Goal: Task Accomplishment & Management: Manage account settings

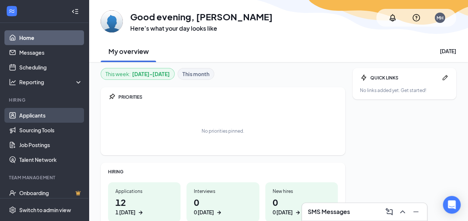
click at [33, 110] on link "Applicants" at bounding box center [50, 115] width 63 height 15
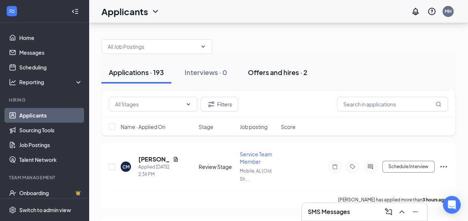
scroll to position [37, 0]
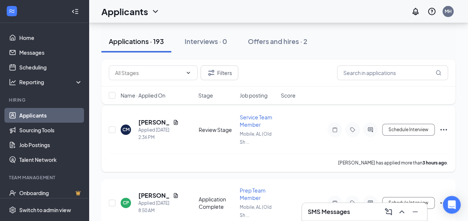
click at [254, 120] on div "Service Team Member" at bounding box center [258, 121] width 37 height 15
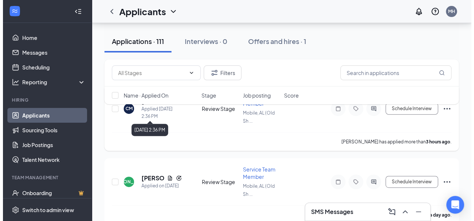
scroll to position [37, 0]
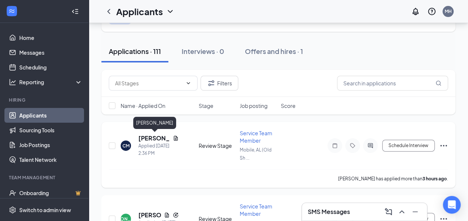
click at [158, 138] on h5 "[PERSON_NAME]" at bounding box center [153, 138] width 31 height 8
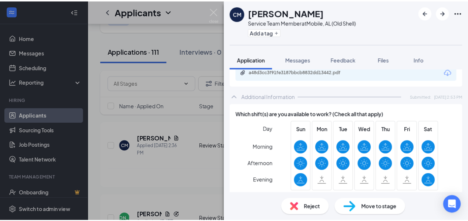
scroll to position [185, 0]
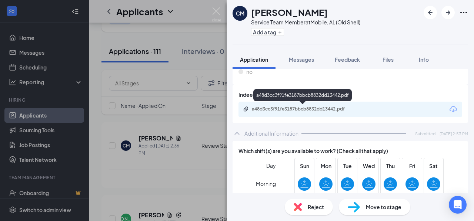
click at [328, 107] on div "a48d3cc3f91fe3187bbcb8832dd13442.pdf" at bounding box center [304, 109] width 104 height 6
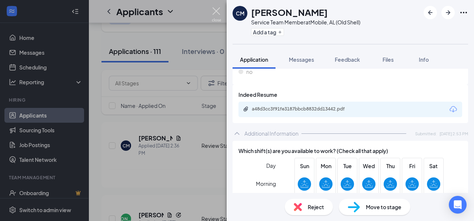
click at [217, 12] on img at bounding box center [216, 14] width 9 height 14
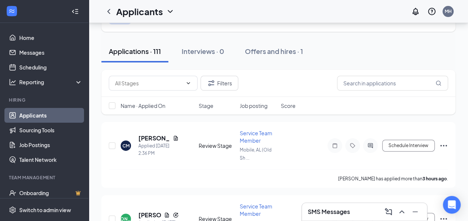
click at [216, 9] on div "Applicants MH" at bounding box center [278, 11] width 379 height 23
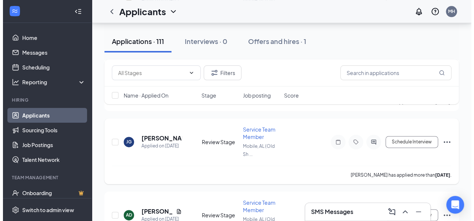
scroll to position [444, 0]
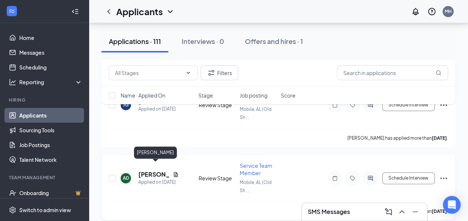
click at [152, 171] on h5 "[PERSON_NAME]" at bounding box center [153, 175] width 31 height 8
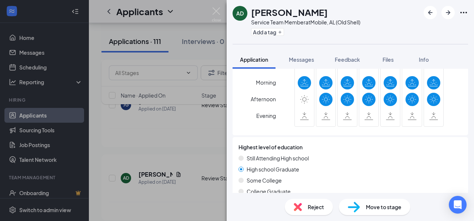
scroll to position [233, 0]
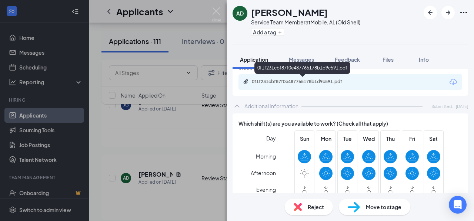
click at [289, 84] on div "0f1f231cbf87f0e487765178b1d9c591.pdf" at bounding box center [304, 82] width 104 height 6
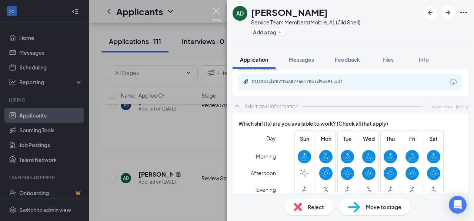
click at [216, 9] on img at bounding box center [216, 14] width 9 height 14
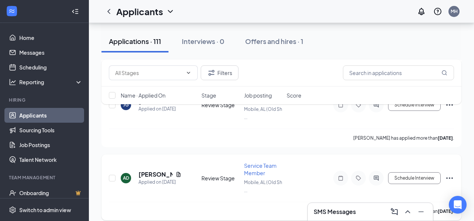
scroll to position [518, 0]
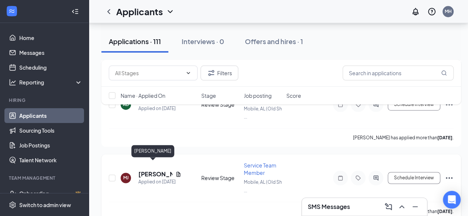
click at [157, 170] on h5 "[PERSON_NAME]" at bounding box center [155, 174] width 34 height 8
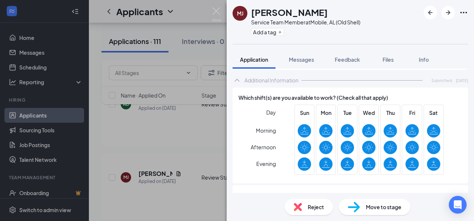
scroll to position [222, 0]
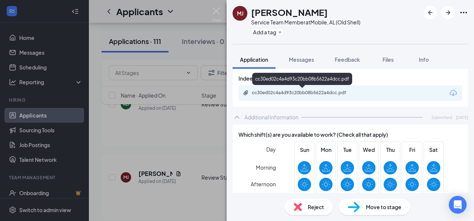
click at [309, 92] on div "cc30ed02c4a4d93c20bb08b5622a4dcc.pdf" at bounding box center [304, 93] width 104 height 6
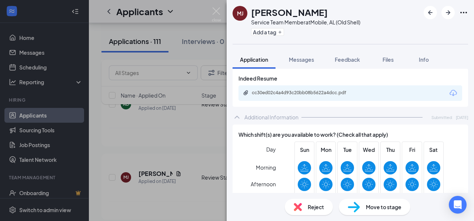
click at [211, 9] on div "[PERSON_NAME] Service Team Member at [GEOGRAPHIC_DATA], [GEOGRAPHIC_DATA] (Old …" at bounding box center [237, 110] width 474 height 221
click at [212, 9] on div "Applicants MH" at bounding box center [281, 11] width 385 height 23
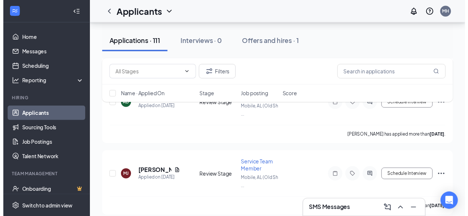
scroll to position [629, 0]
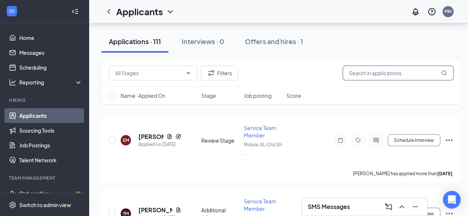
click at [380, 70] on input "text" at bounding box center [398, 73] width 111 height 15
type input "Nyvi"
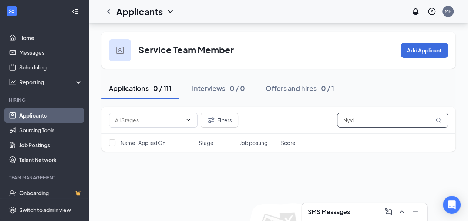
scroll to position [37, 0]
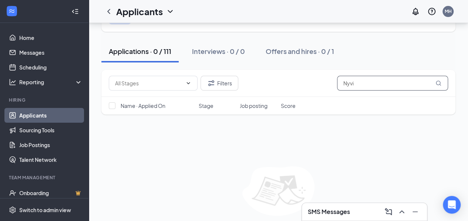
drag, startPoint x: 367, startPoint y: 86, endPoint x: 308, endPoint y: 83, distance: 58.9
click at [308, 83] on div "Filters Nyvi" at bounding box center [278, 83] width 339 height 15
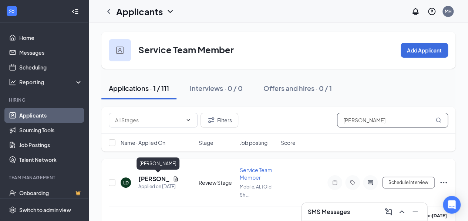
type input "[PERSON_NAME]"
click at [147, 177] on h5 "[PERSON_NAME]" at bounding box center [153, 179] width 31 height 8
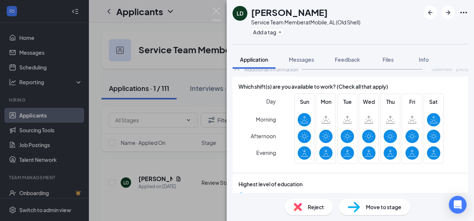
scroll to position [196, 0]
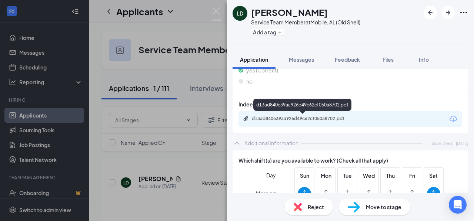
click at [315, 121] on div "d13ad840e39aa926d49c62cf050a8702.pdf" at bounding box center [304, 119] width 104 height 6
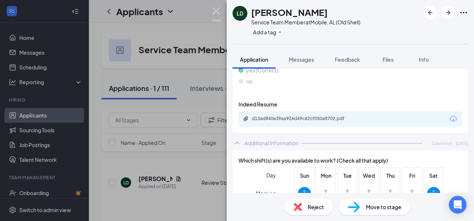
drag, startPoint x: 220, startPoint y: 12, endPoint x: 204, endPoint y: 100, distance: 89.9
click at [221, 12] on img at bounding box center [216, 14] width 9 height 14
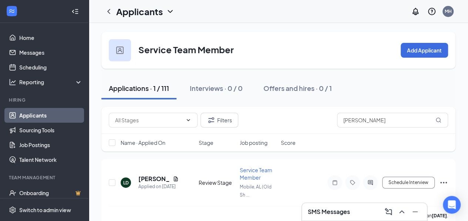
click at [143, 90] on div "Applications · 1 / 111" at bounding box center [139, 88] width 60 height 9
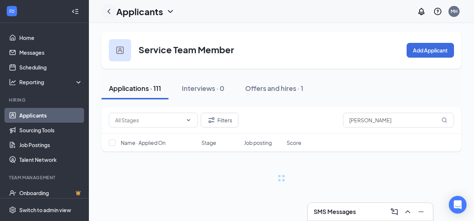
click at [112, 10] on icon "ChevronLeft" at bounding box center [108, 11] width 9 height 9
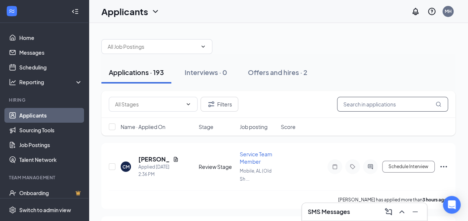
click at [367, 104] on input "text" at bounding box center [392, 104] width 111 height 15
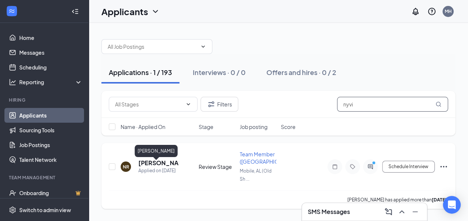
type input "nyvi"
click at [150, 165] on h5 "[PERSON_NAME]" at bounding box center [158, 163] width 40 height 8
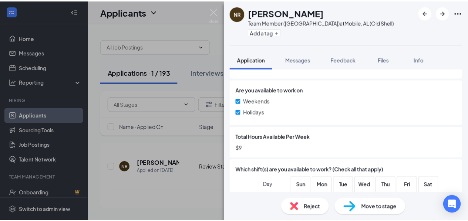
scroll to position [619, 0]
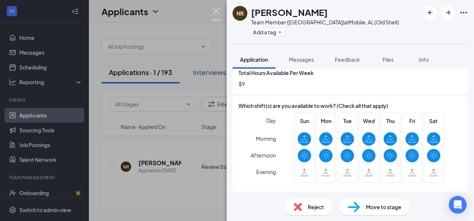
click at [212, 10] on img at bounding box center [216, 14] width 9 height 14
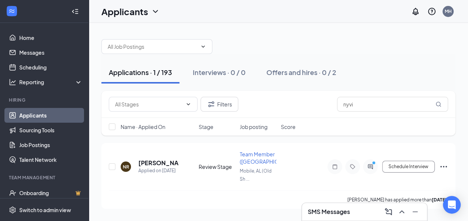
click at [325, 210] on h3 "SMS Messages" at bounding box center [329, 212] width 42 height 8
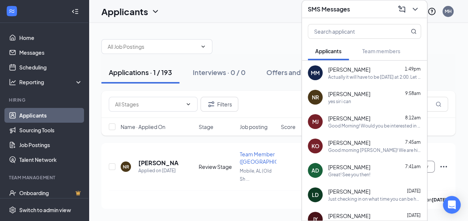
click at [374, 68] on div "[PERSON_NAME] 1:49pm" at bounding box center [374, 69] width 93 height 7
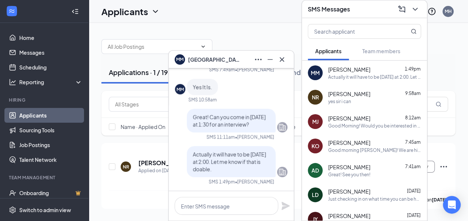
click at [370, 102] on div "yes sir i can" at bounding box center [374, 101] width 93 height 6
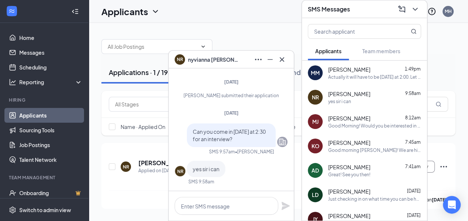
click at [351, 118] on span "[PERSON_NAME]" at bounding box center [349, 118] width 42 height 7
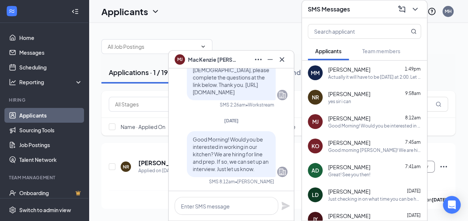
click at [376, 149] on div "Good morning [PERSON_NAME]! We are hiring for our downtown location. It's at th…" at bounding box center [374, 150] width 93 height 6
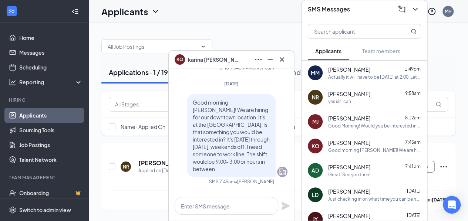
click at [378, 169] on div "[PERSON_NAME] 7:41am" at bounding box center [374, 167] width 93 height 7
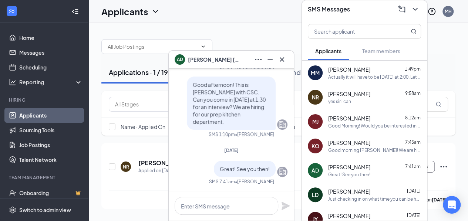
click at [351, 198] on div "Just checking in on what time you can be here every shift?" at bounding box center [374, 199] width 93 height 6
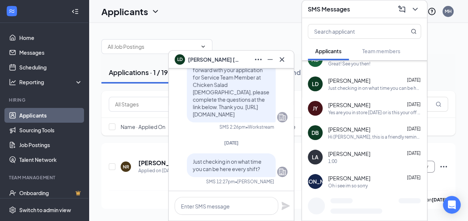
scroll to position [148, 0]
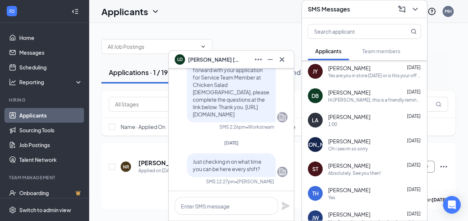
click at [376, 152] on div "JO [PERSON_NAME] [DATE] Oh i see im so sorry" at bounding box center [364, 145] width 125 height 24
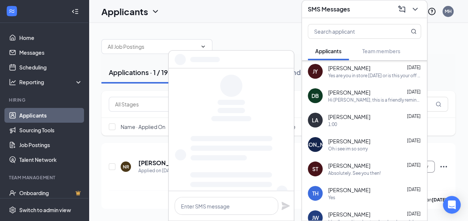
scroll to position [0, 0]
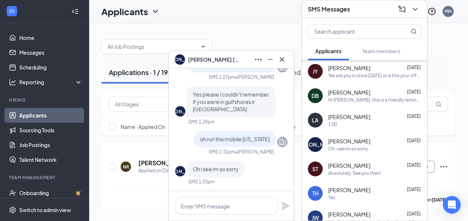
click at [382, 175] on div "Absolutely. See you then!" at bounding box center [374, 173] width 93 height 6
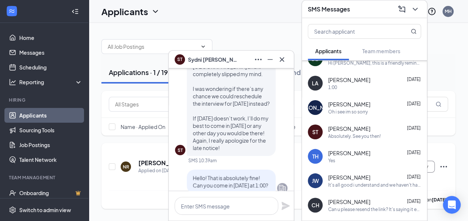
scroll to position [-77, 0]
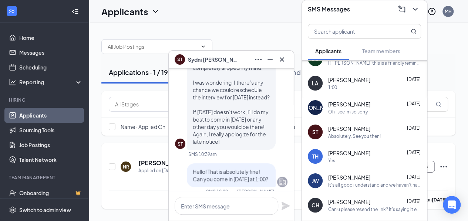
drag, startPoint x: 296, startPoint y: 159, endPoint x: 295, endPoint y: 178, distance: 19.3
click at [295, 178] on div "NR nyvianna [PERSON_NAME] Applied on [DATE] Review Stage Team Member ([GEOGRAPH…" at bounding box center [278, 171] width 339 height 40
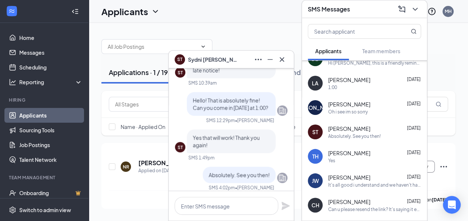
scroll to position [0, 0]
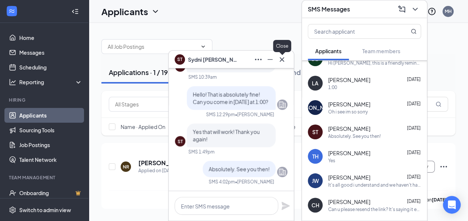
click at [282, 58] on icon "Cross" at bounding box center [282, 59] width 9 height 9
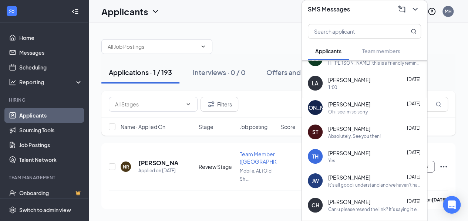
click at [376, 158] on div "Yes" at bounding box center [374, 161] width 93 height 6
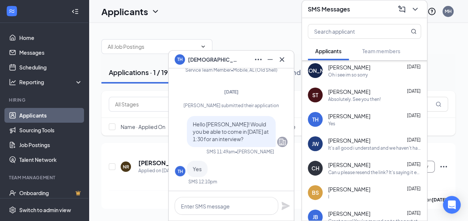
scroll to position [259, 0]
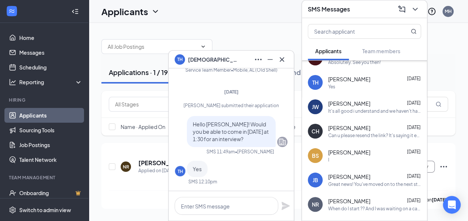
click at [374, 138] on div "CH Celeste Helfgott Sep 23 Can u please resend the link? It's saying it expired" at bounding box center [364, 131] width 125 height 24
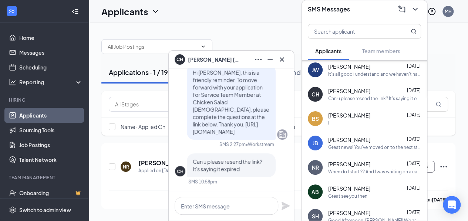
scroll to position [333, 0]
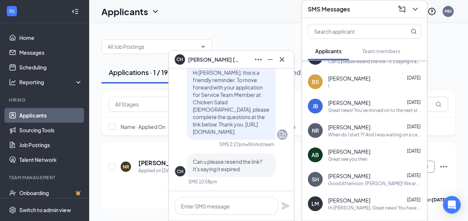
click at [380, 126] on div "Natrell Richardson Sep 18" at bounding box center [374, 127] width 93 height 7
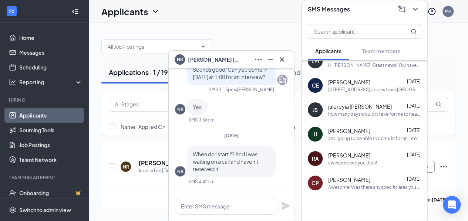
scroll to position [487, 0]
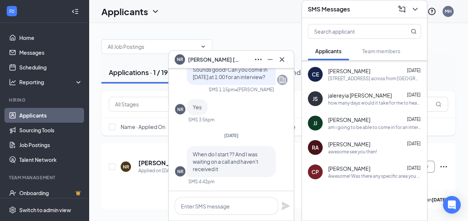
click at [378, 116] on div "jordyn jackson Sep 3" at bounding box center [374, 119] width 93 height 7
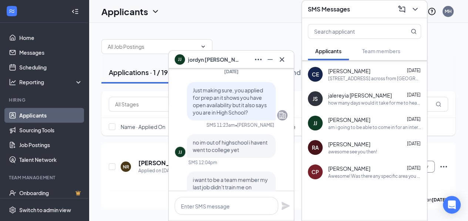
scroll to position [-138, 0]
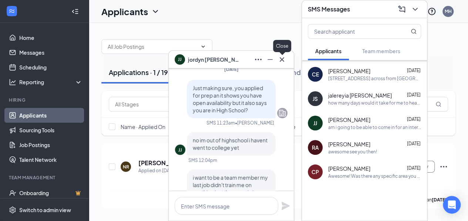
click at [282, 59] on icon "Cross" at bounding box center [282, 59] width 9 height 9
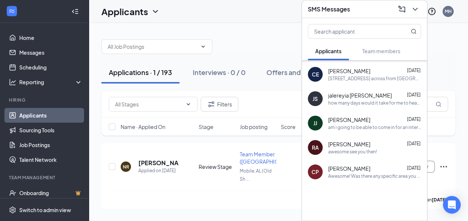
click at [401, 180] on div "CP Courtney Packer Aug 21 Awesome! Was there any specific area you wanted to wo…" at bounding box center [364, 172] width 125 height 24
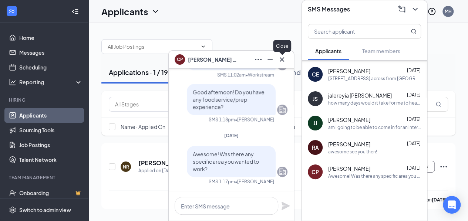
click at [283, 57] on icon "Cross" at bounding box center [282, 59] width 9 height 9
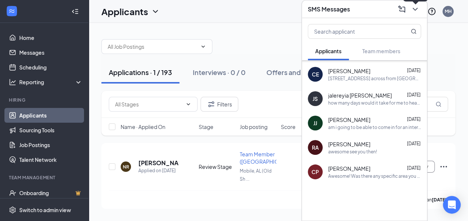
click at [415, 12] on icon "ChevronDown" at bounding box center [415, 9] width 9 height 9
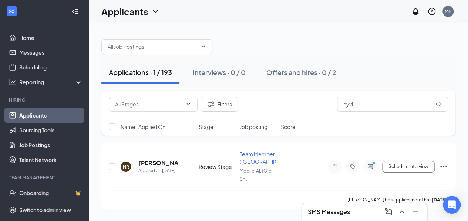
scroll to position [0, 0]
click at [402, 209] on icon "ChevronUp" at bounding box center [402, 212] width 9 height 9
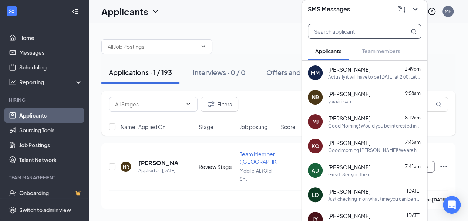
click at [358, 30] on input "text" at bounding box center [352, 31] width 88 height 14
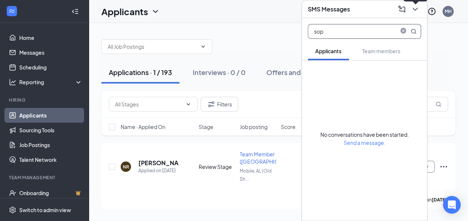
type input "sop"
click at [420, 7] on button at bounding box center [415, 9] width 12 height 12
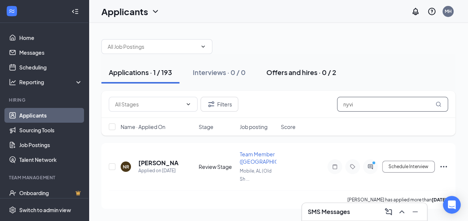
drag, startPoint x: 410, startPoint y: 94, endPoint x: 297, endPoint y: 80, distance: 114.5
click at [304, 80] on div "Applications · 1 / 193 Interviews · 0 / 0 Offers and hires · 0 / 2 Filters nyvi…" at bounding box center [278, 120] width 354 height 177
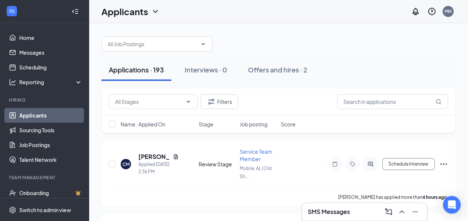
click at [139, 68] on div "Applications · 193" at bounding box center [136, 69] width 55 height 9
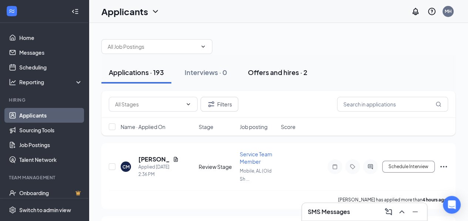
click at [284, 70] on div "Offers and hires · 2" at bounding box center [278, 72] width 60 height 9
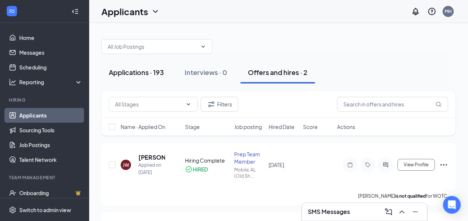
click at [138, 68] on div "Applications · 193" at bounding box center [136, 72] width 55 height 9
